Goal: Information Seeking & Learning: Check status

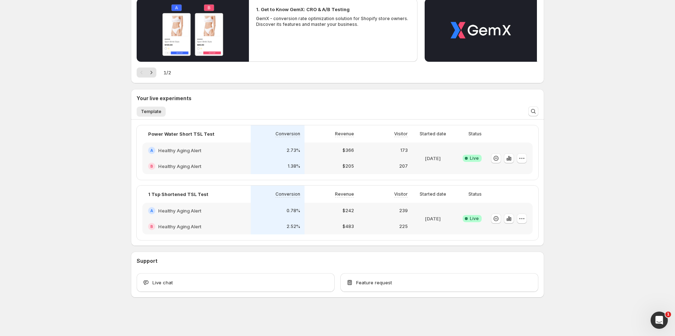
click at [219, 217] on div "A Healthy Aging Alert" at bounding box center [196, 211] width 108 height 16
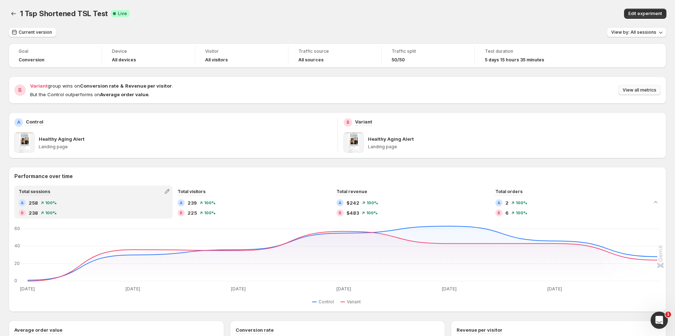
click at [639, 88] on span "View all metrics" at bounding box center [639, 90] width 34 height 6
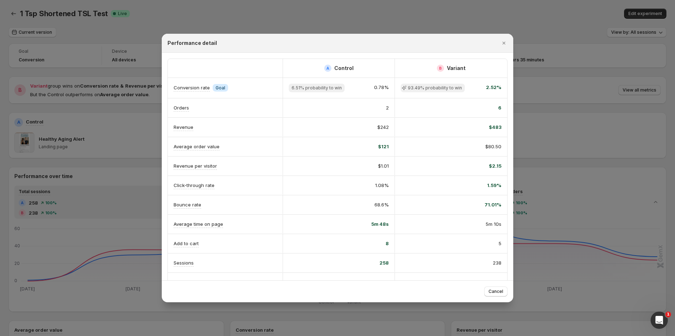
click at [181, 16] on div at bounding box center [337, 168] width 675 height 336
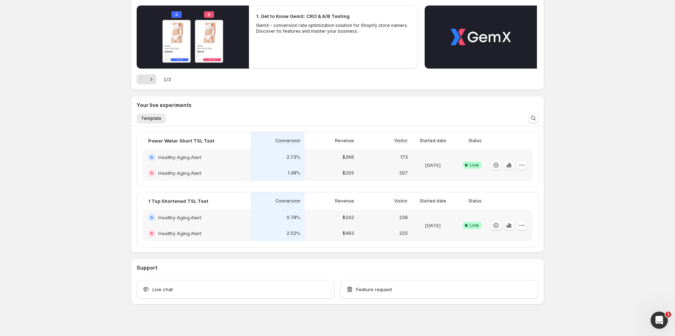
scroll to position [80, 0]
click at [268, 155] on div "2.73%" at bounding box center [277, 156] width 45 height 7
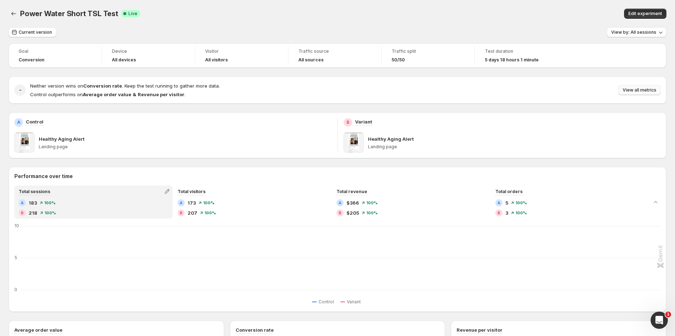
click at [637, 90] on span "View all metrics" at bounding box center [639, 90] width 34 height 6
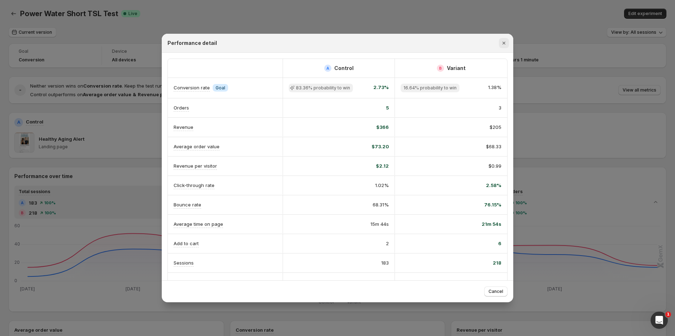
click at [505, 45] on icon "Close" at bounding box center [503, 42] width 7 height 7
